Goal: Information Seeking & Learning: Learn about a topic

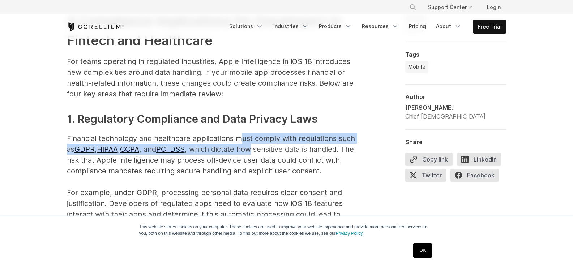
drag, startPoint x: 239, startPoint y: 139, endPoint x: 258, endPoint y: 152, distance: 22.6
click at [258, 152] on p "Financial technology and healthcare applications must comply with regulations s…" at bounding box center [211, 187] width 289 height 108
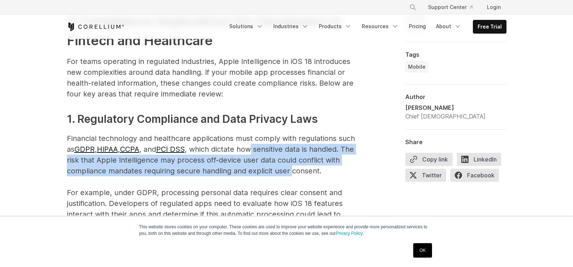
drag, startPoint x: 258, startPoint y: 152, endPoint x: 290, endPoint y: 174, distance: 38.5
click at [290, 174] on p "Financial technology and healthcare applications must comply with regulations s…" at bounding box center [211, 187] width 289 height 108
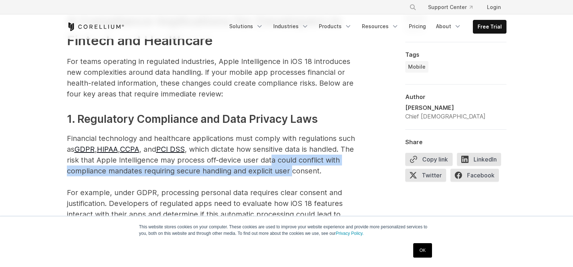
drag, startPoint x: 290, startPoint y: 174, endPoint x: 287, endPoint y: 162, distance: 12.6
click at [287, 162] on p "Financial technology and healthcare applications must comply with regulations s…" at bounding box center [211, 187] width 289 height 108
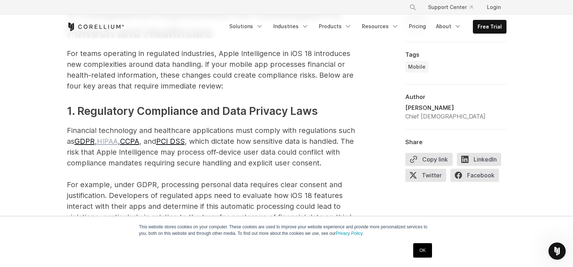
scroll to position [964, 0]
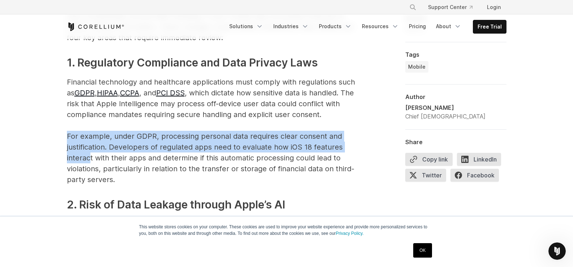
drag, startPoint x: 60, startPoint y: 133, endPoint x: 89, endPoint y: 163, distance: 41.2
click at [89, 163] on p "Financial technology and healthcare applications must comply with regulations s…" at bounding box center [211, 131] width 289 height 108
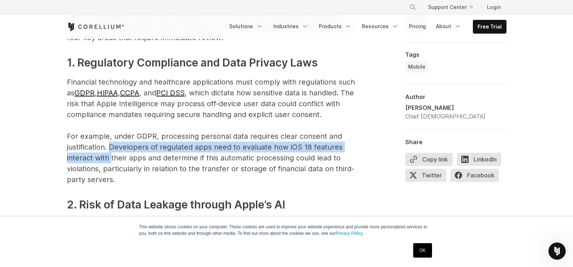
drag, startPoint x: 111, startPoint y: 144, endPoint x: 112, endPoint y: 158, distance: 14.5
click at [112, 158] on p "Financial technology and healthcare applications must comply with regulations s…" at bounding box center [211, 131] width 289 height 108
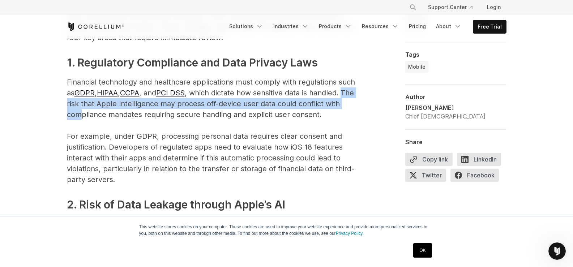
drag, startPoint x: 64, startPoint y: 102, endPoint x: 83, endPoint y: 114, distance: 21.8
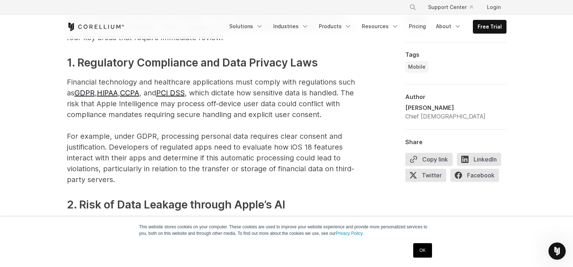
click at [85, 128] on p "Financial technology and healthcare applications must comply with regulations s…" at bounding box center [211, 131] width 289 height 108
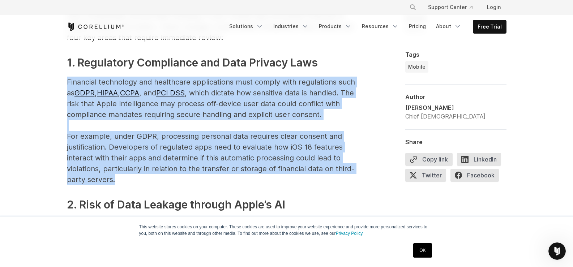
drag, startPoint x: 68, startPoint y: 81, endPoint x: 119, endPoint y: 176, distance: 108.4
click at [119, 176] on p "Financial technology and healthcare applications must comply with regulations s…" at bounding box center [211, 131] width 289 height 108
click at [150, 176] on p "Financial technology and healthcare applications must comply with regulations s…" at bounding box center [211, 131] width 289 height 108
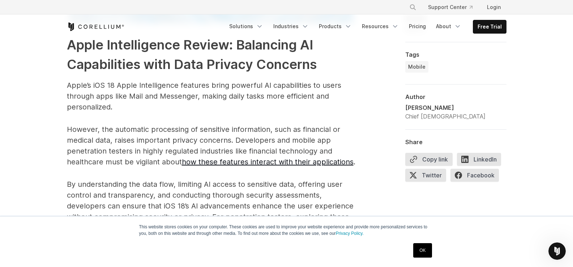
scroll to position [3134, 0]
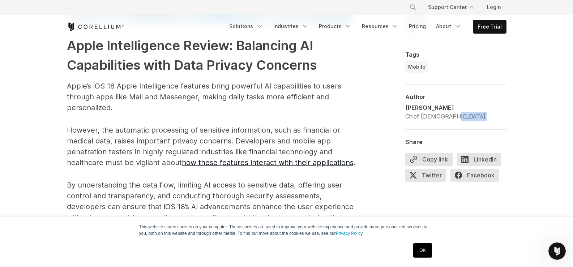
drag, startPoint x: 402, startPoint y: 108, endPoint x: 449, endPoint y: 114, distance: 47.3
click at [449, 114] on div "Chief [DEMOGRAPHIC_DATA]" at bounding box center [445, 116] width 80 height 9
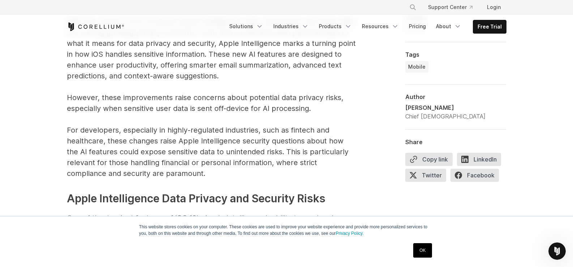
scroll to position [531, 0]
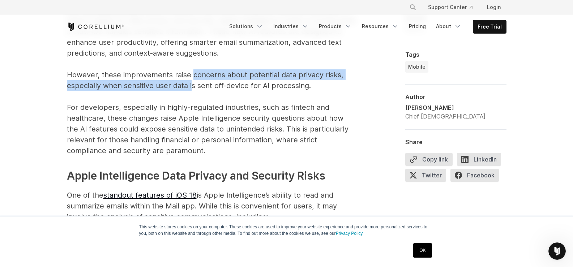
drag, startPoint x: 191, startPoint y: 74, endPoint x: 191, endPoint y: 88, distance: 14.5
click at [191, 88] on p "With the rollout of iOS 18 and its Apple Intelligence suite, developers and use…" at bounding box center [211, 74] width 289 height 163
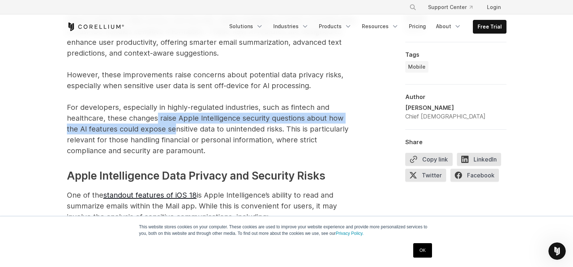
drag, startPoint x: 156, startPoint y: 114, endPoint x: 162, endPoint y: 125, distance: 12.9
click at [162, 125] on p "With the rollout of iOS 18 and its Apple Intelligence suite, developers and use…" at bounding box center [211, 74] width 289 height 163
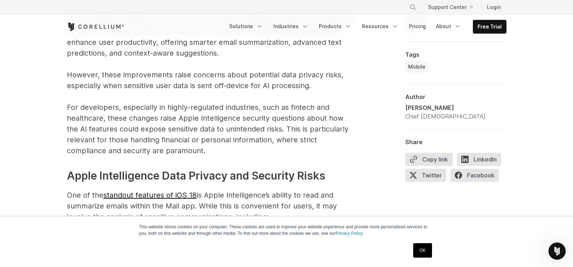
click at [183, 137] on p "With the rollout of iOS 18 and its Apple Intelligence suite, developers and use…" at bounding box center [211, 74] width 289 height 163
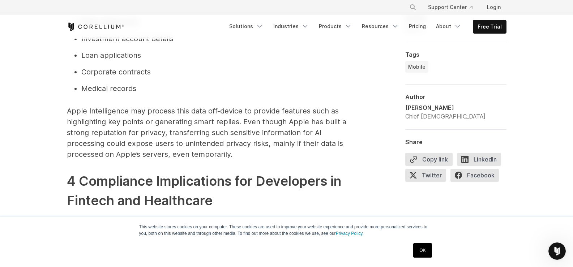
scroll to position [771, 0]
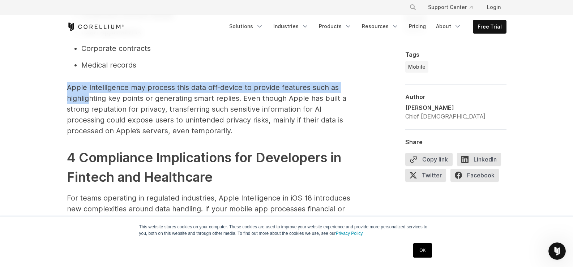
drag, startPoint x: 60, startPoint y: 89, endPoint x: 90, endPoint y: 104, distance: 33.5
click at [90, 104] on p "Apple Intelligence may process this data off-device to provide features such as…" at bounding box center [211, 109] width 289 height 54
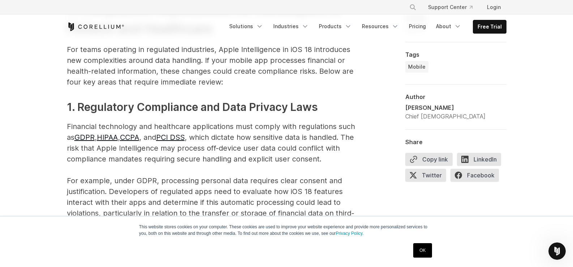
scroll to position [964, 0]
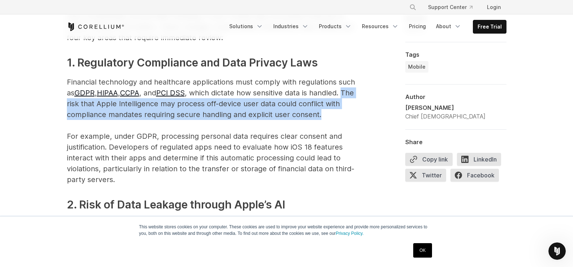
drag, startPoint x: 59, startPoint y: 105, endPoint x: 350, endPoint y: 115, distance: 291.3
copy p "The risk that Apple Intelligence may process off-device user data could conflic…"
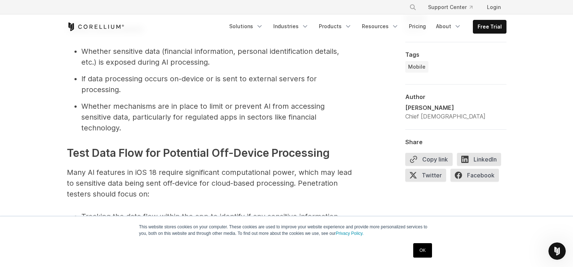
scroll to position [2073, 0]
